Goal: Task Accomplishment & Management: Complete application form

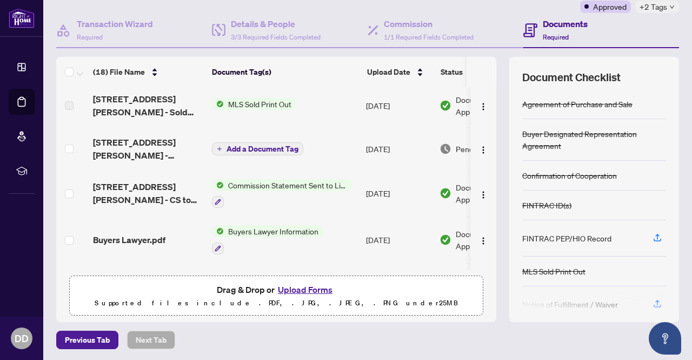
scroll to position [83, 0]
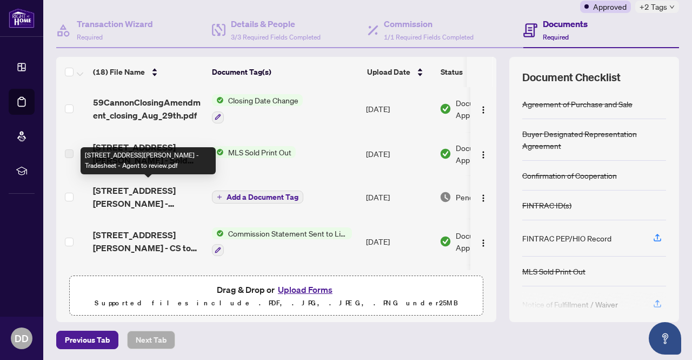
click at [128, 196] on span "[STREET_ADDRESS][PERSON_NAME] - Tradesheet - Agent to review.pdf" at bounding box center [148, 197] width 110 height 26
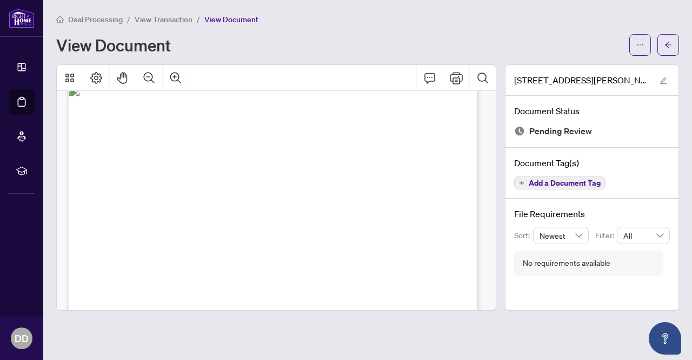
scroll to position [16, 0]
click at [643, 44] on icon "ellipsis" at bounding box center [641, 44] width 6 height 1
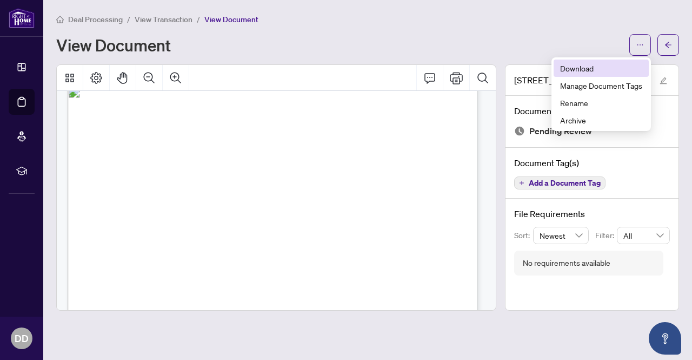
click at [586, 69] on span "Download" at bounding box center [601, 68] width 82 height 12
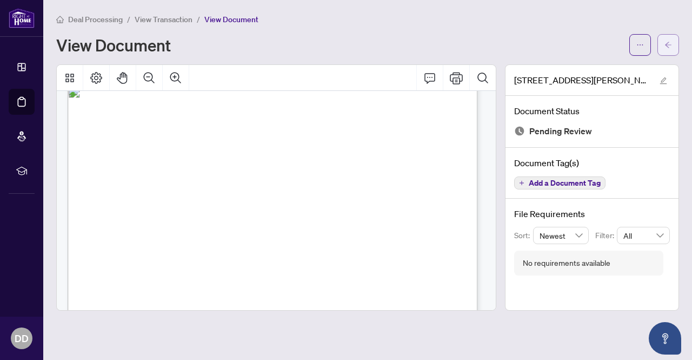
click at [664, 51] on button "button" at bounding box center [669, 45] width 22 height 22
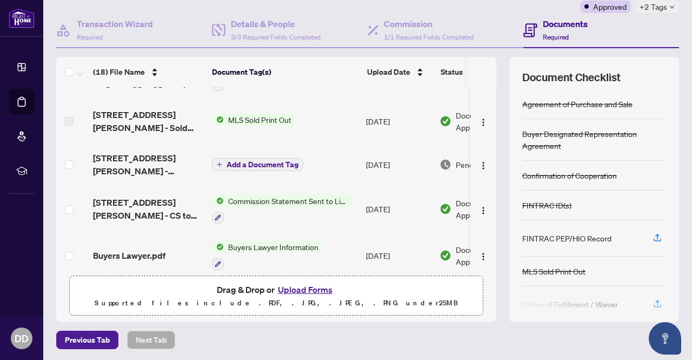
scroll to position [162, 0]
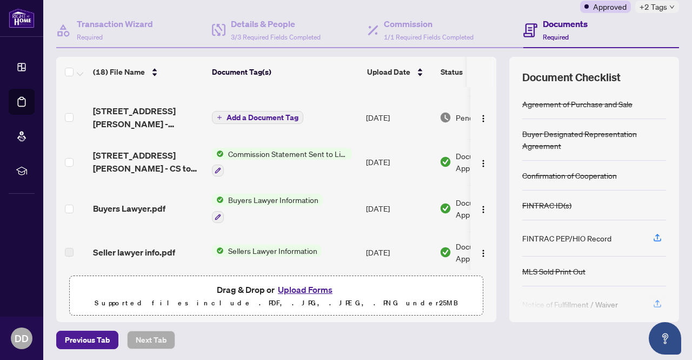
click at [303, 288] on button "Upload Forms" at bounding box center [305, 289] width 61 height 14
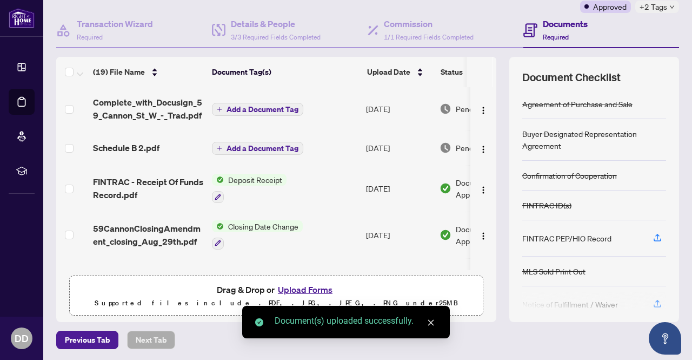
scroll to position [0, 0]
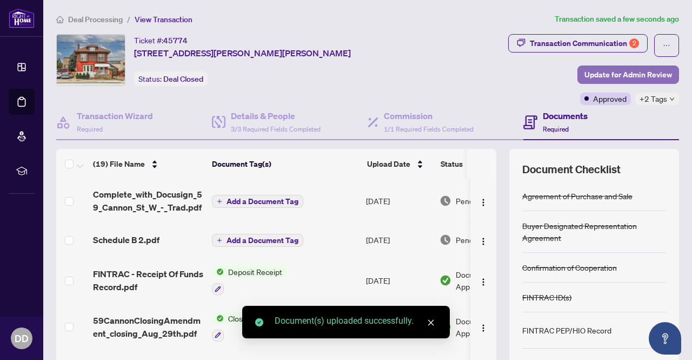
click at [638, 75] on span "Update for Admin Review" at bounding box center [629, 74] width 88 height 17
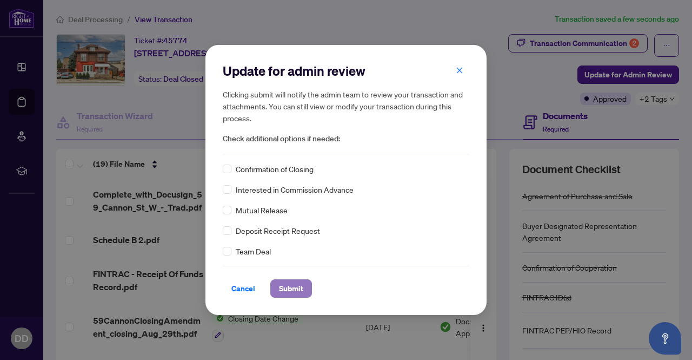
click at [287, 290] on span "Submit" at bounding box center [291, 288] width 24 height 17
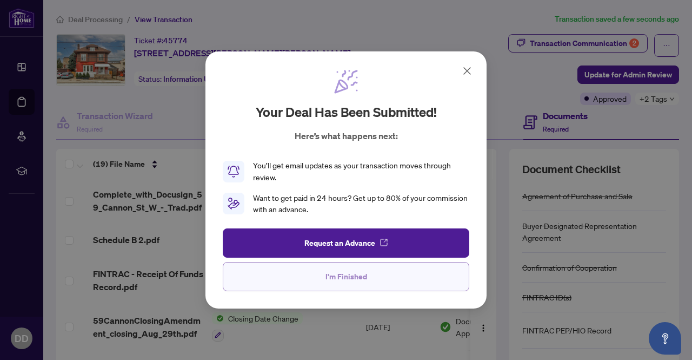
click at [360, 277] on span "I'm Finished" at bounding box center [347, 276] width 42 height 17
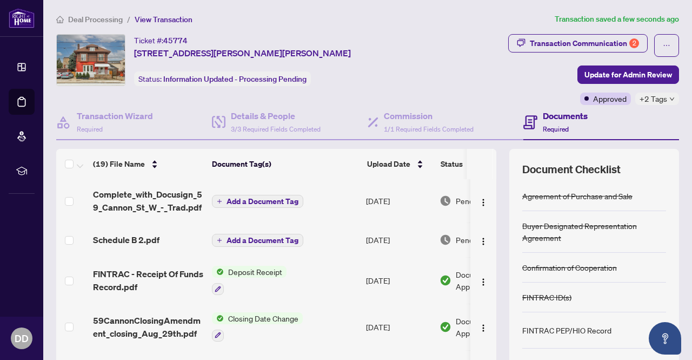
click at [360, 277] on td "Deposit Receipt" at bounding box center [285, 280] width 154 height 47
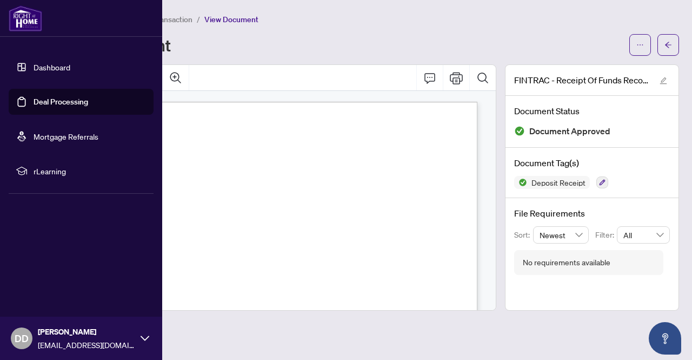
click at [38, 62] on link "Dashboard" at bounding box center [52, 67] width 37 height 10
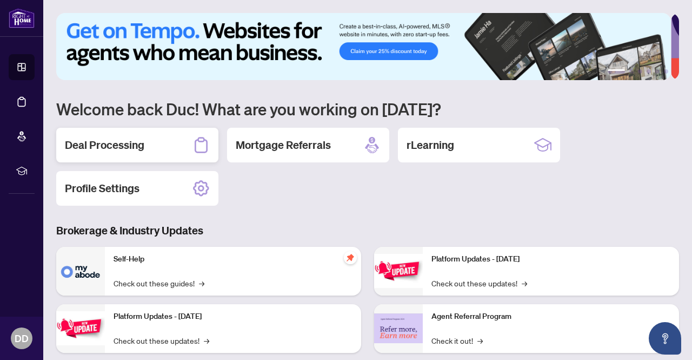
click at [168, 141] on div "Deal Processing" at bounding box center [137, 145] width 162 height 35
